Goal: Transaction & Acquisition: Book appointment/travel/reservation

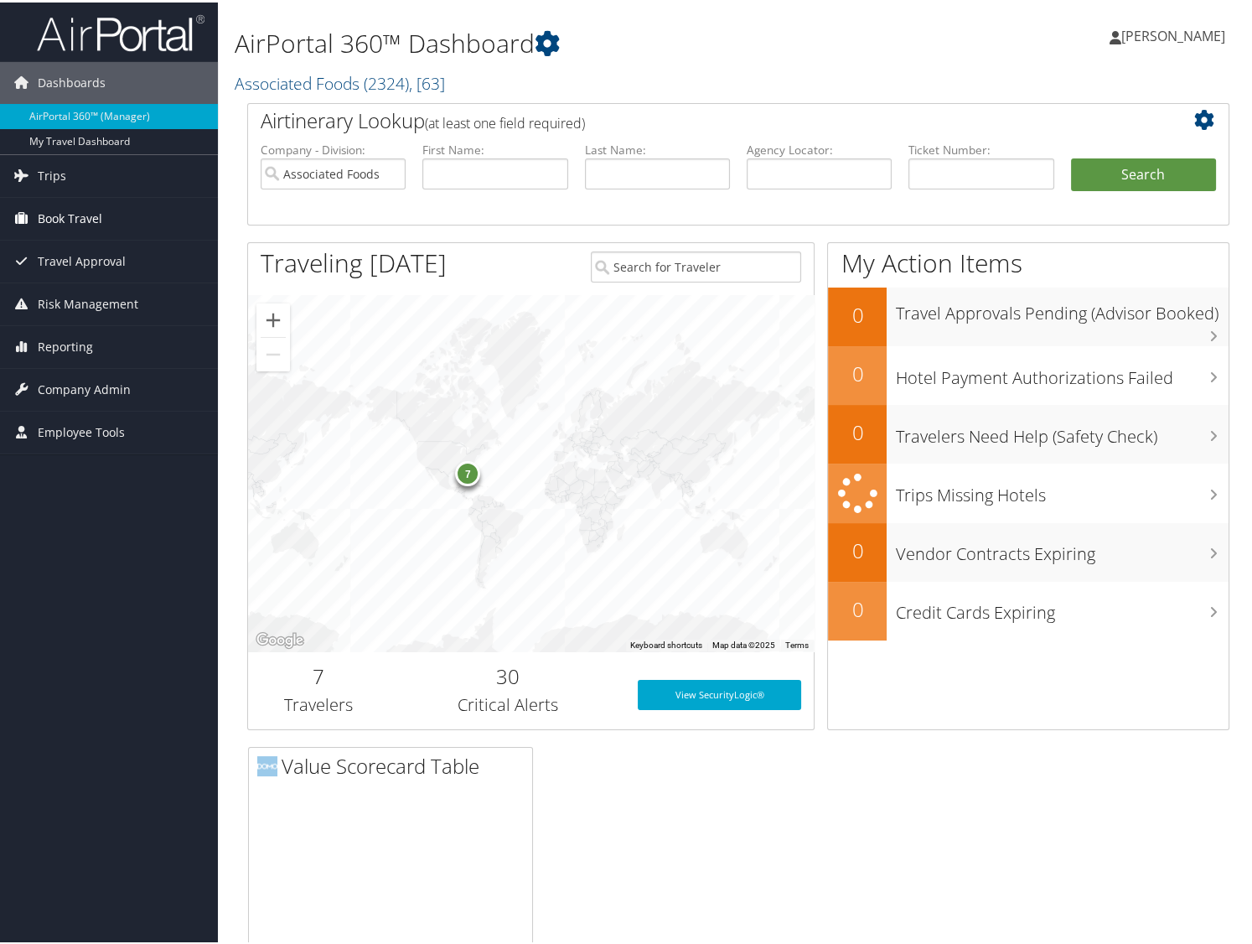
click at [71, 214] on span "Book Travel" at bounding box center [70, 216] width 65 height 42
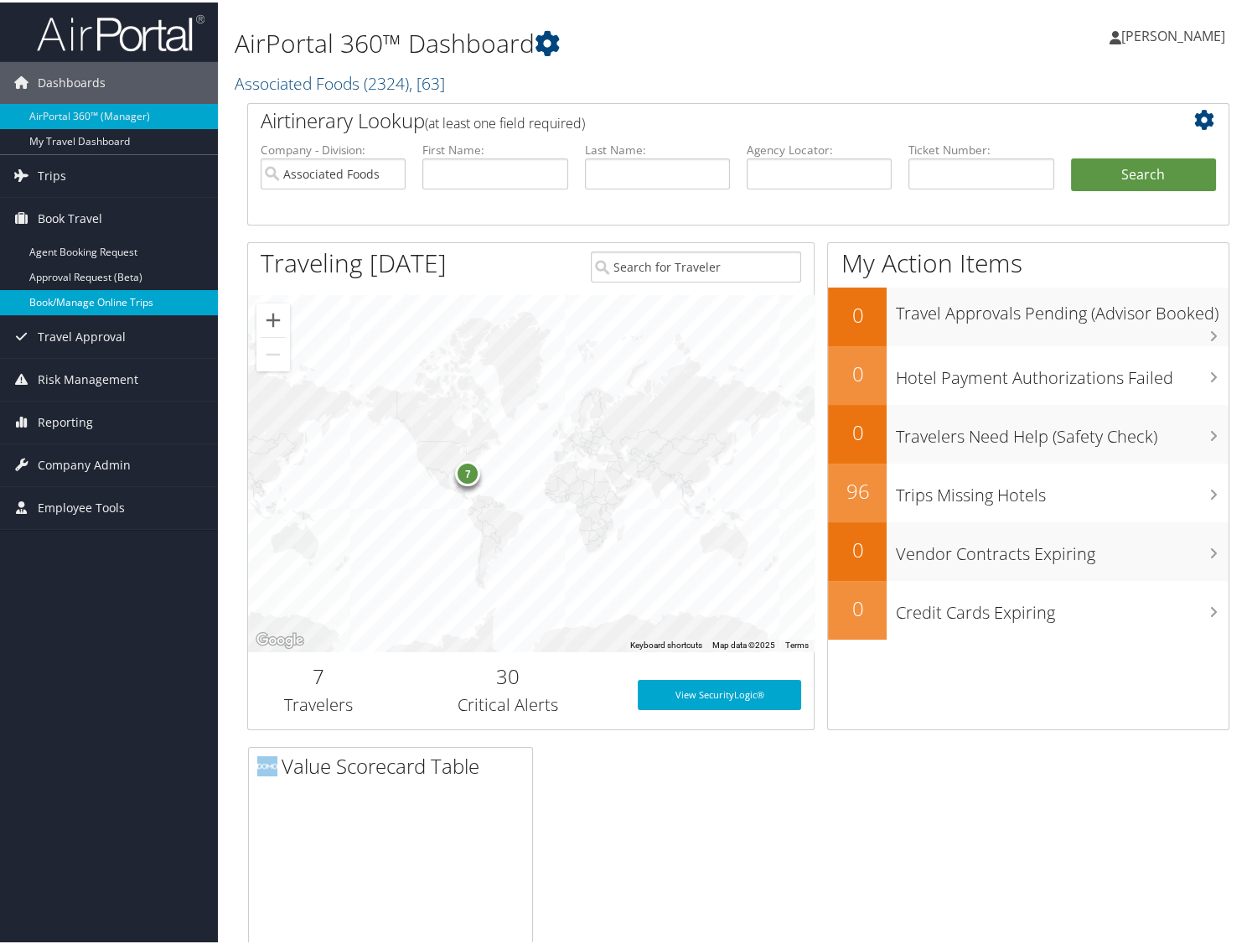
click at [48, 292] on link "Book/Manage Online Trips" at bounding box center [109, 300] width 218 height 25
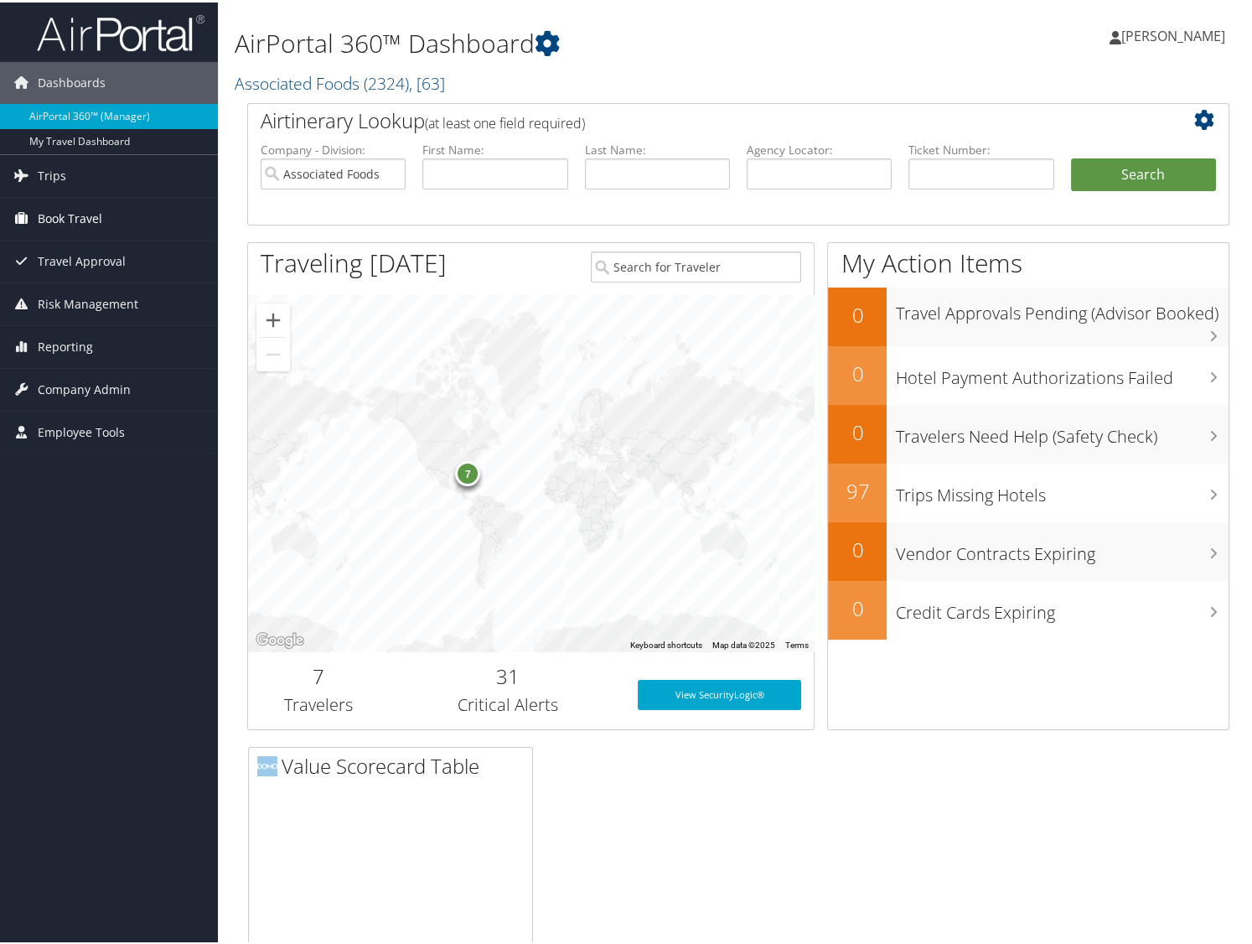
click at [78, 215] on span "Book Travel" at bounding box center [70, 216] width 65 height 42
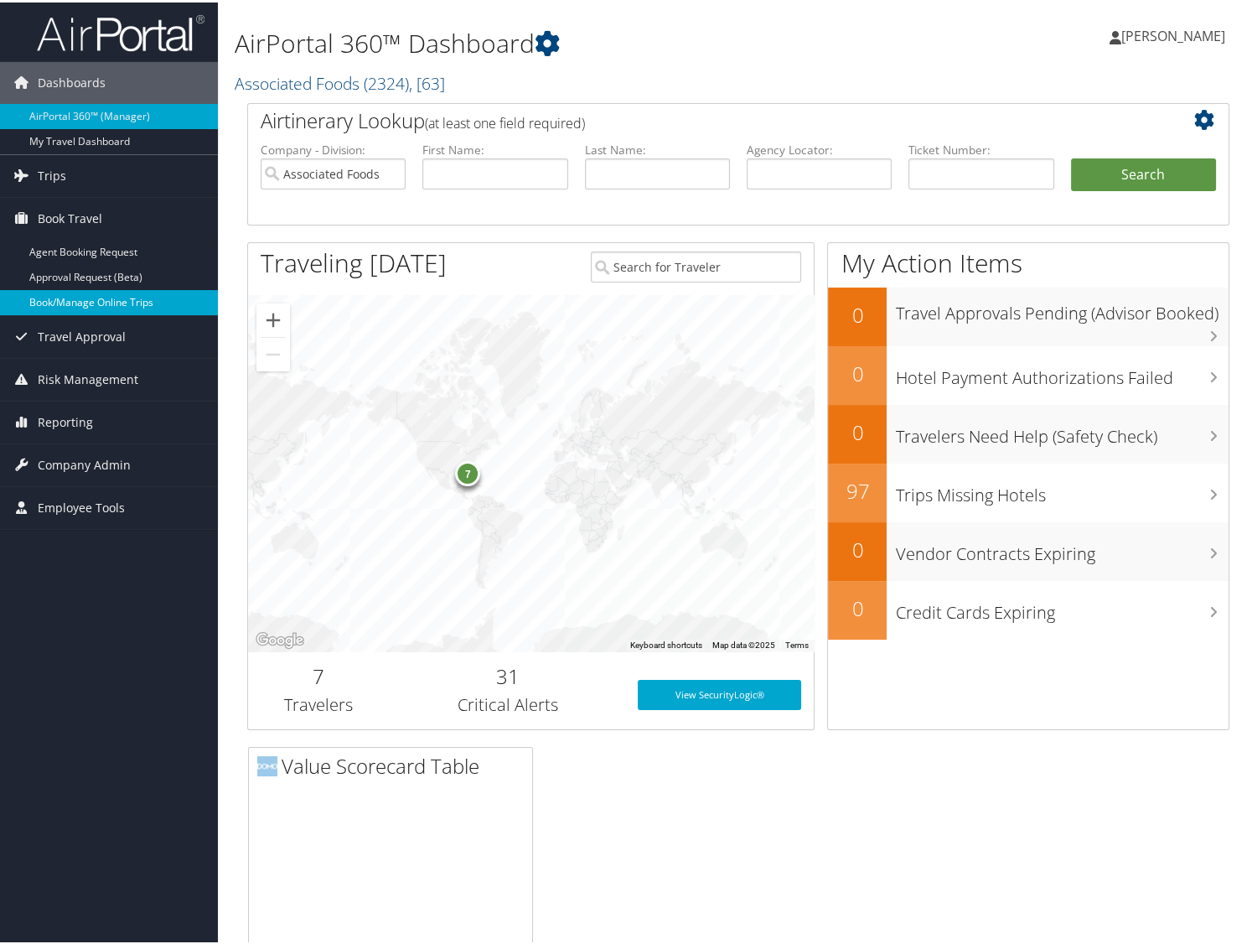
click at [53, 294] on link "Book/Manage Online Trips" at bounding box center [109, 300] width 218 height 25
